Goal: Navigation & Orientation: Find specific page/section

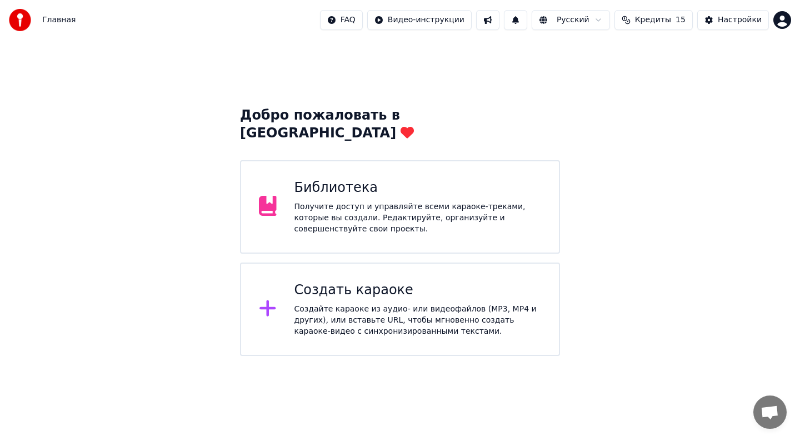
click at [270, 298] on icon at bounding box center [268, 308] width 18 height 20
click at [262, 298] on icon at bounding box center [268, 308] width 18 height 20
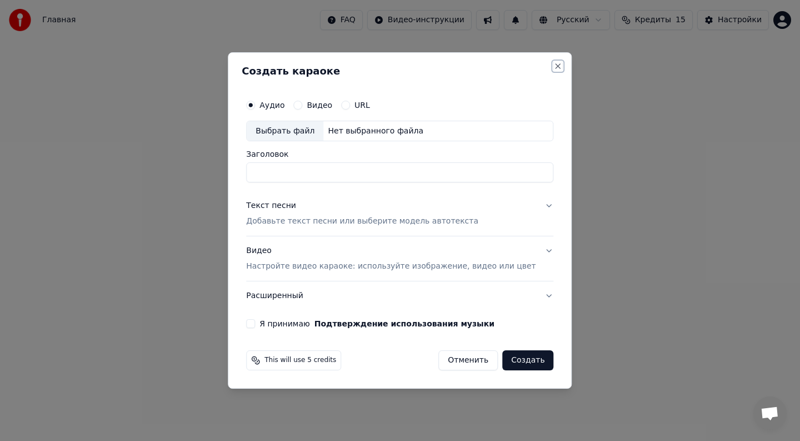
click at [554, 63] on button "Close" at bounding box center [558, 66] width 9 height 9
